Goal: Find contact information: Find contact information

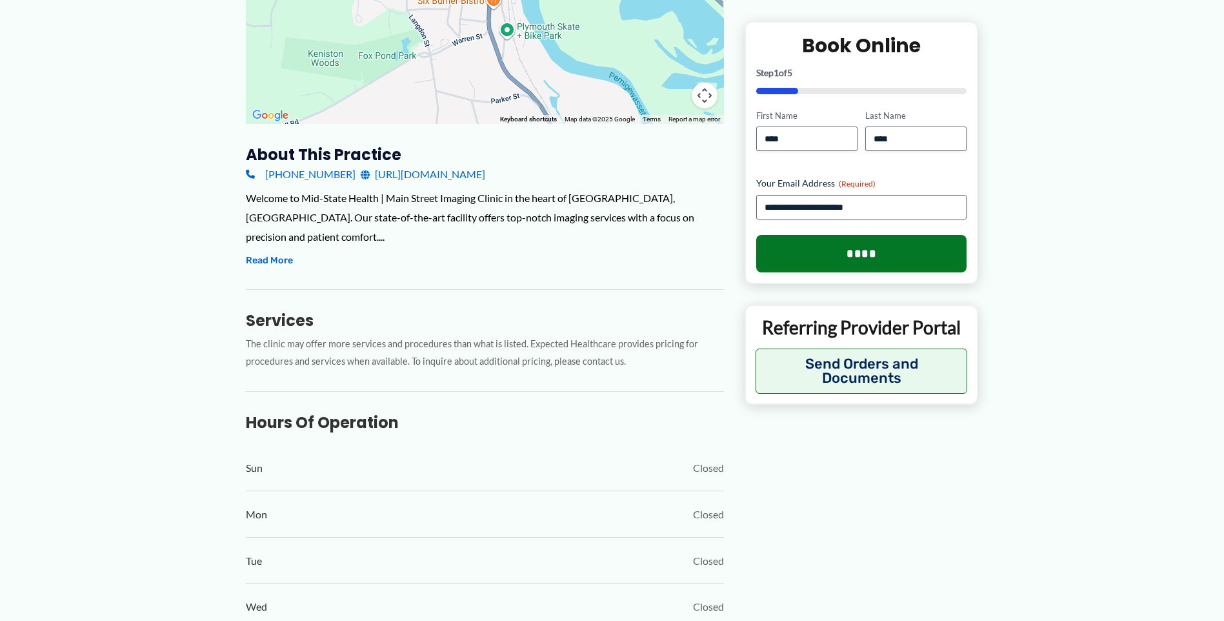
scroll to position [452, 0]
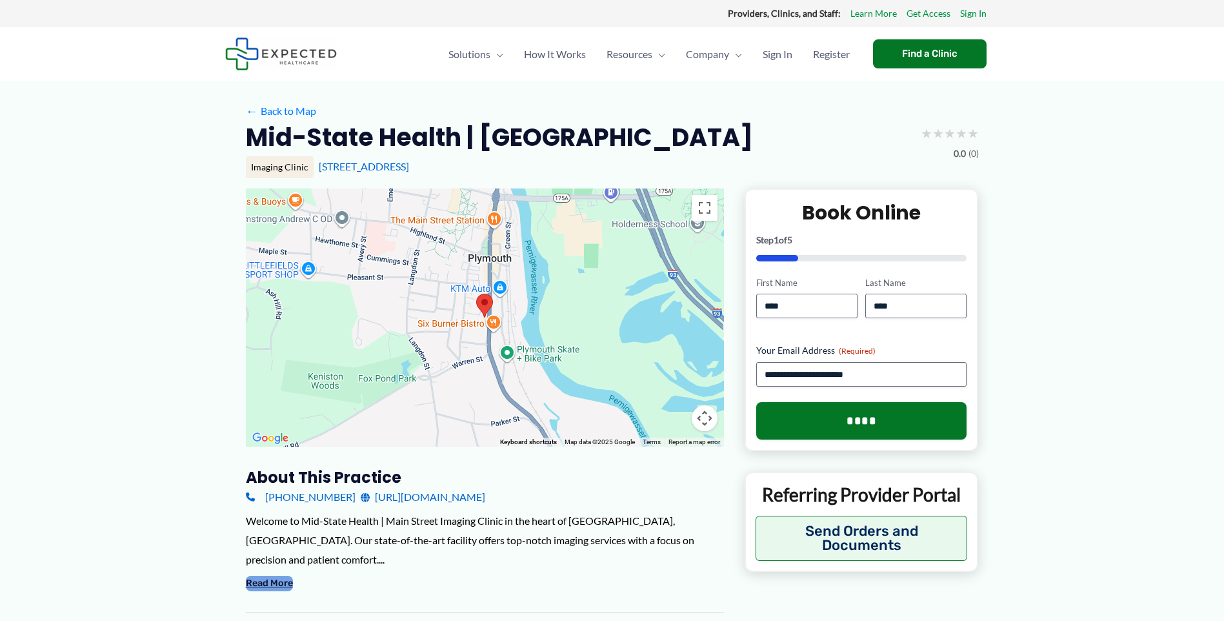
click at [280, 576] on button "Read More" at bounding box center [269, 583] width 47 height 15
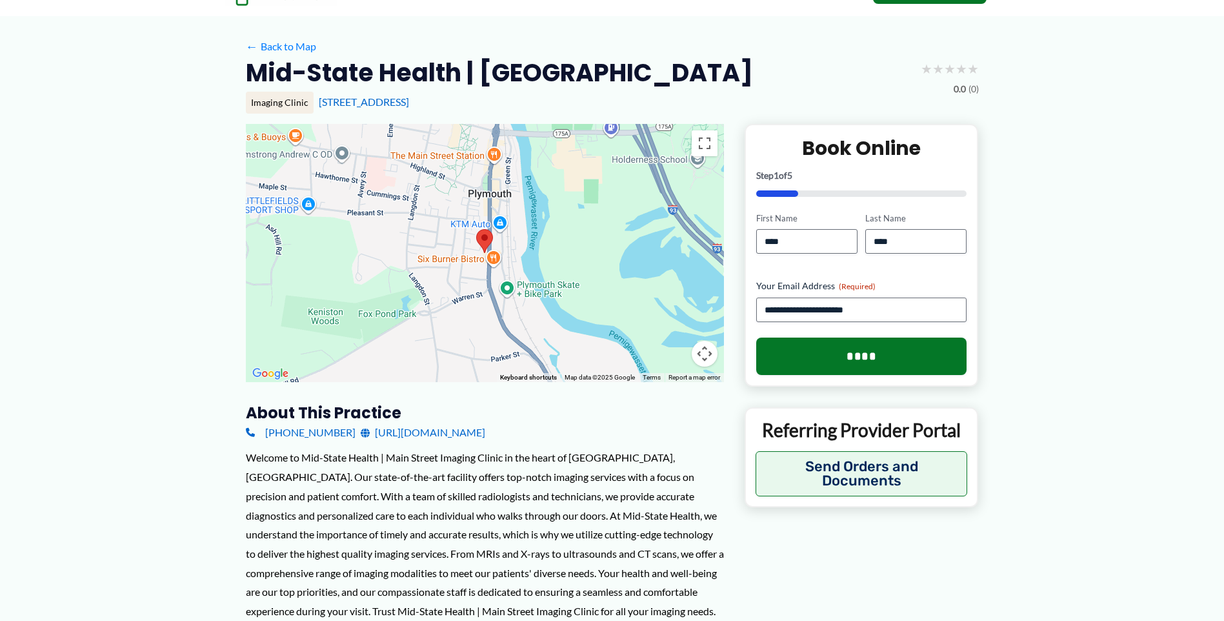
scroll to position [129, 0]
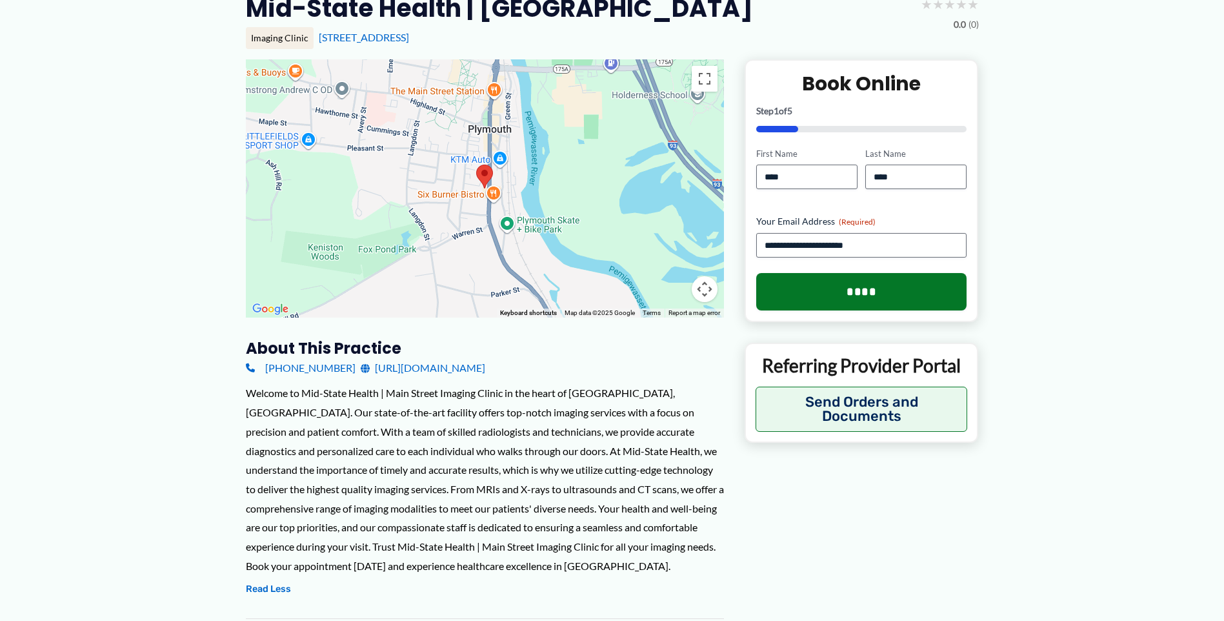
click at [534, 371] on div "(603) 536-4000 https://www.midstatehealth.org/" at bounding box center [485, 367] width 478 height 19
drag, startPoint x: 534, startPoint y: 366, endPoint x: 153, endPoint y: 359, distance: 380.8
click at [739, 567] on div "← Move left → Move right ↑ Move up ↓ Move down + Zoom in - Zoom out Home Jump l…" at bounding box center [612, 578] width 733 height 1038
